Goal: Information Seeking & Learning: Learn about a topic

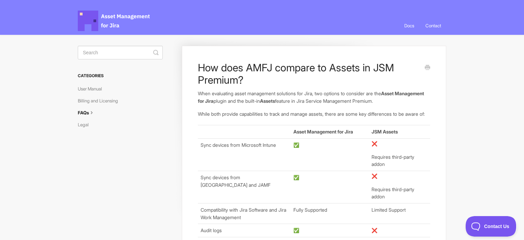
click at [440, 125] on div "How does AMFJ compare to Assets in JSM Premium? When evaluating asset managemen…" at bounding box center [314, 214] width 265 height 337
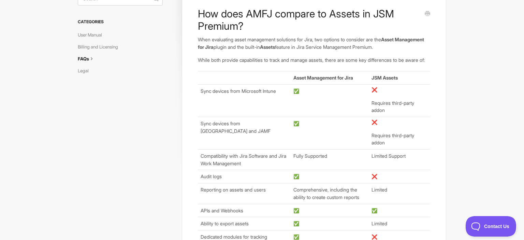
scroll to position [72, 0]
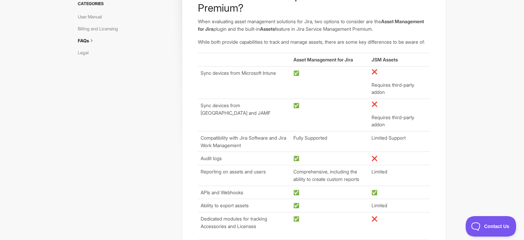
click at [451, 126] on section "How does AMFJ compare to Assets in JSM Premium? When evaluating asset managemen…" at bounding box center [262, 150] width 382 height 374
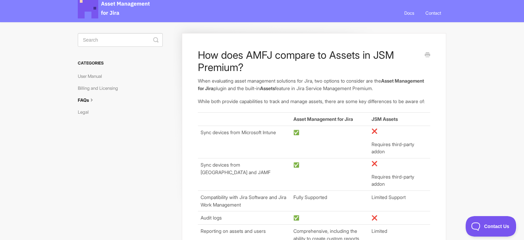
scroll to position [0, 0]
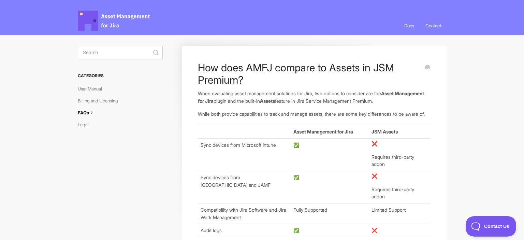
click at [251, 169] on td "Sync devices from Microsoft Intune" at bounding box center [244, 154] width 93 height 32
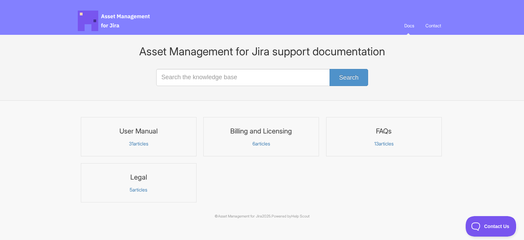
click at [144, 132] on h3 "User Manual" at bounding box center [138, 131] width 107 height 9
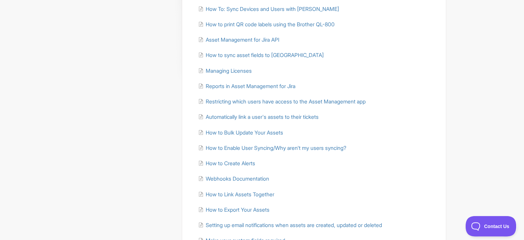
scroll to position [131, 0]
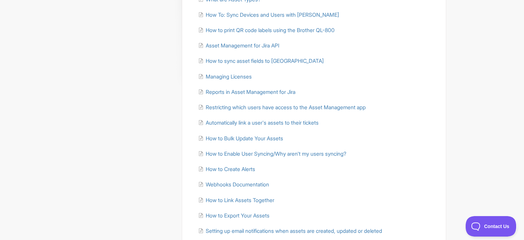
click at [403, 142] on li "How to Bulk Update Your Assets" at bounding box center [314, 139] width 233 height 8
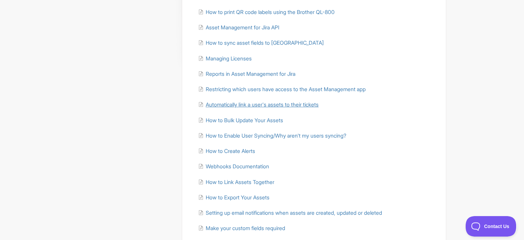
click at [274, 104] on span "Automatically link a user's assets to their tickets" at bounding box center [262, 104] width 113 height 6
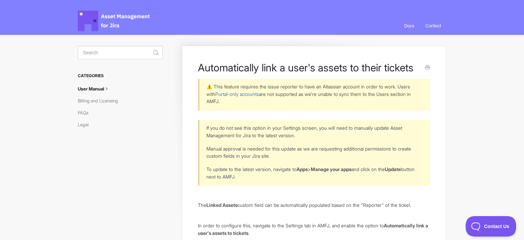
click at [499, 116] on body "Asset Management for Jira Docs Toggle Navigation Docs Contact Contact Automatic…" at bounding box center [262, 236] width 524 height 472
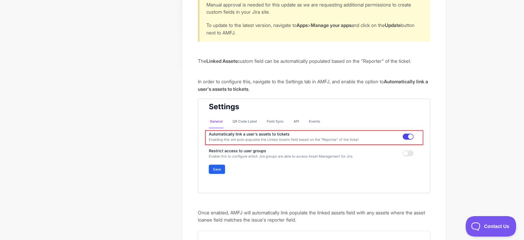
scroll to position [162, 0]
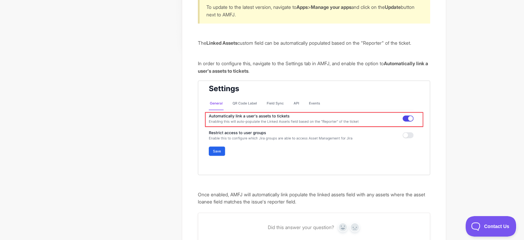
click at [506, 125] on body "Asset Management for Jira Docs Toggle Navigation Docs Contact Contact Automatic…" at bounding box center [262, 74] width 524 height 472
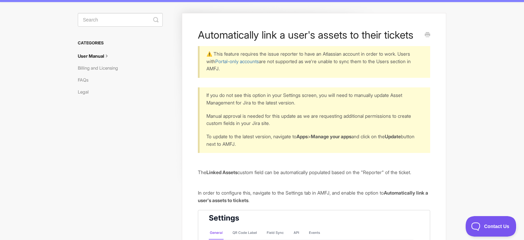
scroll to position [15, 0]
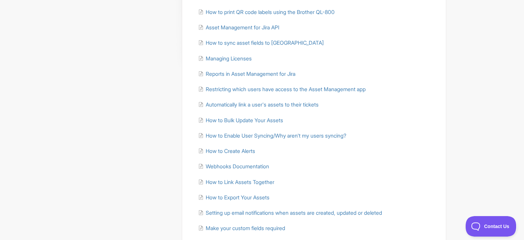
click at [408, 140] on ul "Getting started with Asset Management for Jira How to Import Your Assets How to…" at bounding box center [314, 81] width 233 height 301
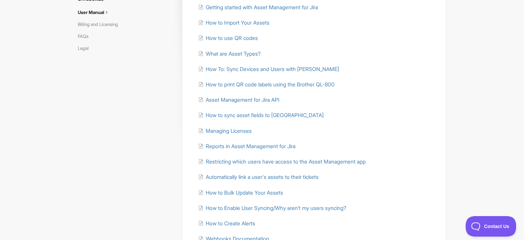
scroll to position [95, 0]
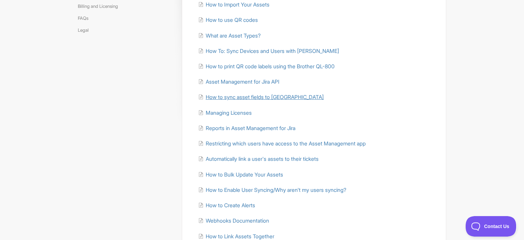
click at [270, 99] on span "How to sync asset fields to Jira" at bounding box center [265, 97] width 118 height 6
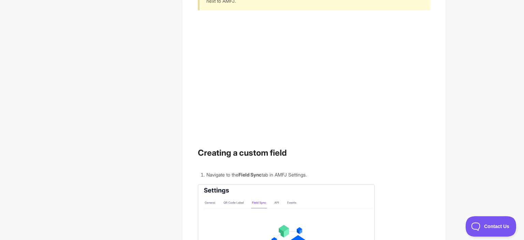
scroll to position [216, 0]
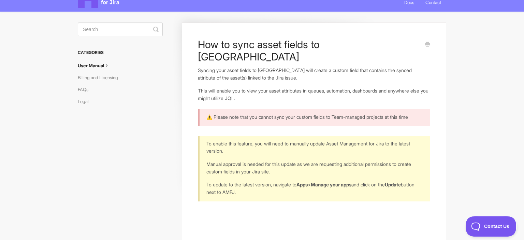
scroll to position [0, 0]
